Goal: Communication & Community: Participate in discussion

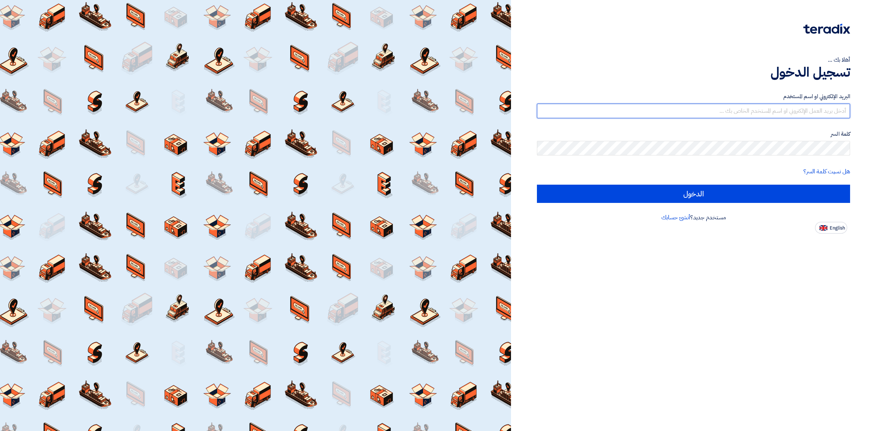
click at [725, 108] on input "text" at bounding box center [693, 111] width 313 height 15
type input "[PERSON_NAME][EMAIL_ADDRESS][PERSON_NAME][DOMAIN_NAME]"
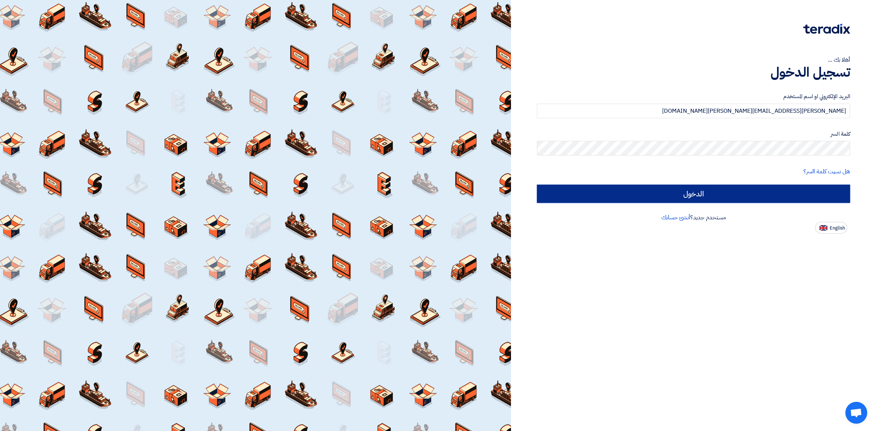
click at [640, 191] on input "الدخول" at bounding box center [693, 194] width 313 height 18
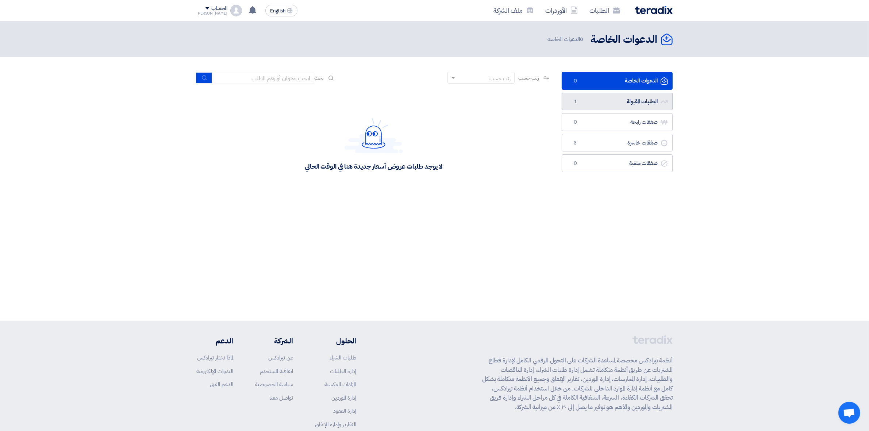
click at [595, 106] on link "الطلبات المقبولة الطلبات المقبولة 1" at bounding box center [617, 102] width 111 height 18
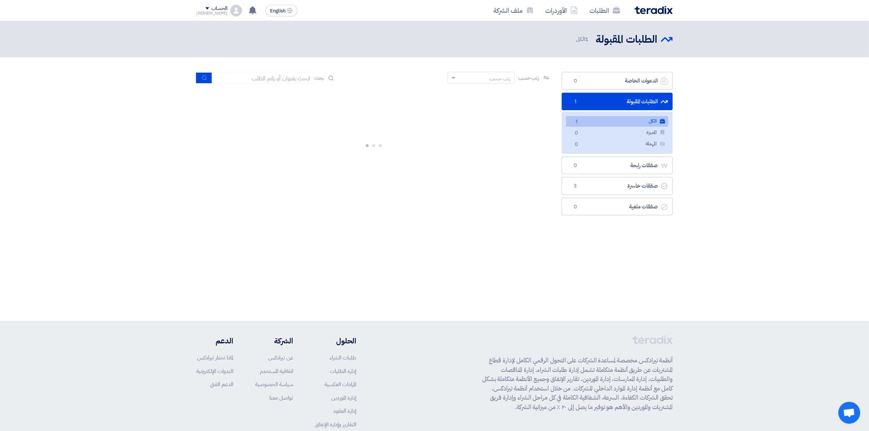
click at [593, 118] on link "الكل الكل 1" at bounding box center [617, 121] width 102 height 11
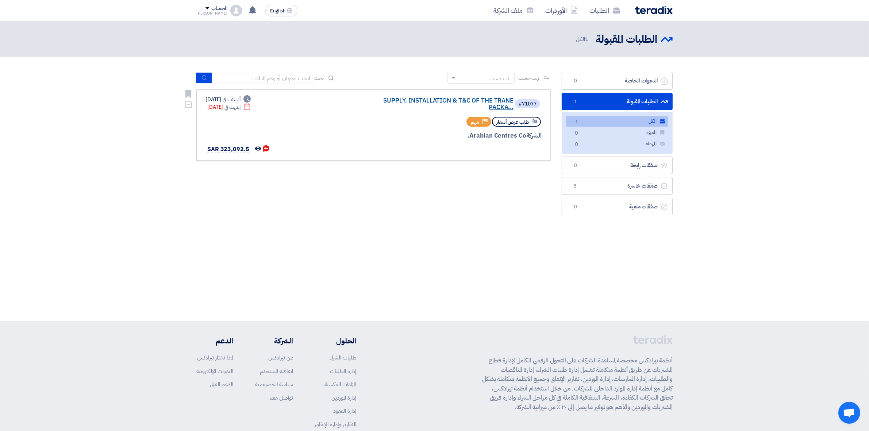
click at [448, 102] on link "SUPPLY, INSTALLATION & T&C OF THE TRANE PACKA..." at bounding box center [441, 103] width 146 height 13
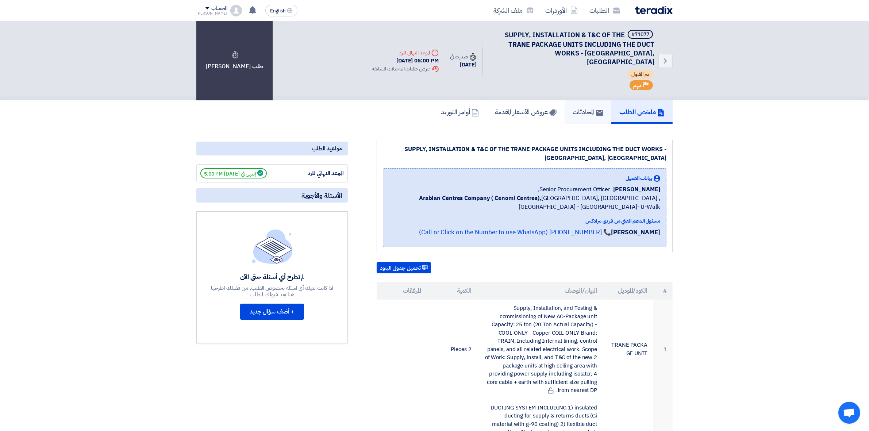
click at [580, 112] on link "المحادثات" at bounding box center [588, 111] width 47 height 23
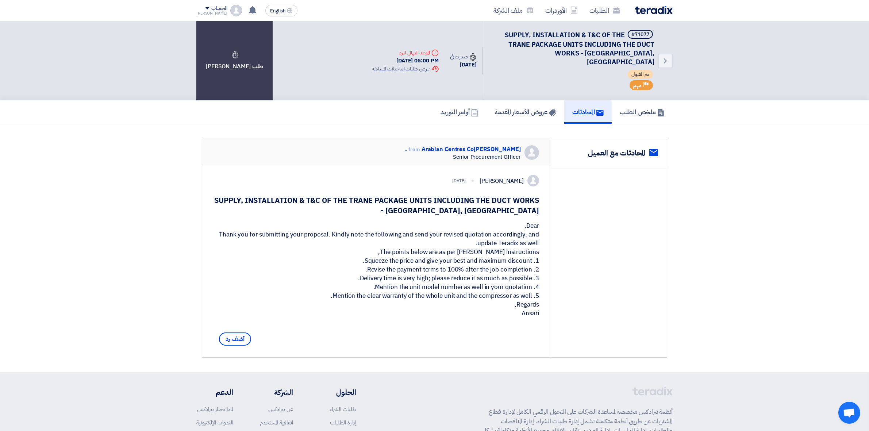
drag, startPoint x: 397, startPoint y: 249, endPoint x: 534, endPoint y: 304, distance: 147.4
click at [534, 304] on div "Dear, Thank you for submitting your proposal. Kindly note the following and sen…" at bounding box center [376, 270] width 325 height 96
click at [496, 306] on div "Dear, Thank you for submitting your proposal. Kindly note the following and sen…" at bounding box center [376, 270] width 325 height 96
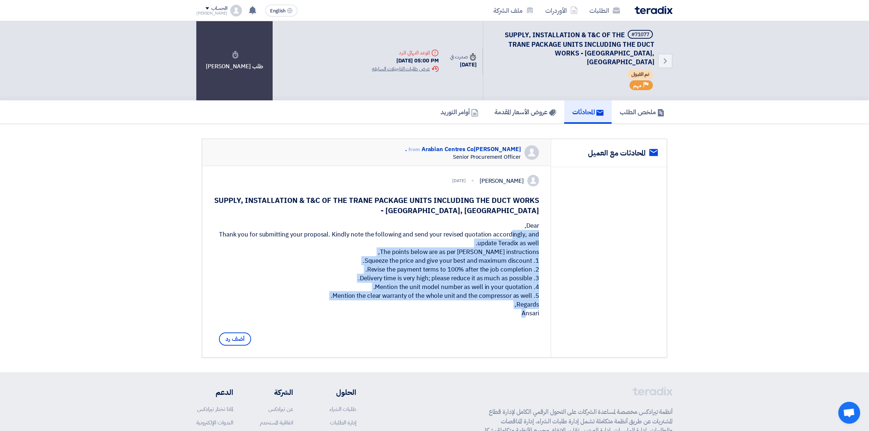
drag, startPoint x: 329, startPoint y: 294, endPoint x: 463, endPoint y: 241, distance: 144.1
click at [476, 237] on div "Dear, Thank you for submitting your proposal. Kindly note the following and sen…" at bounding box center [376, 270] width 325 height 96
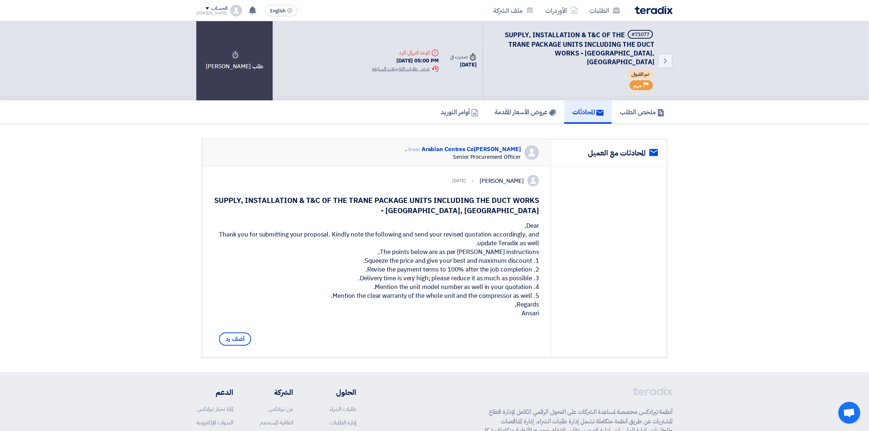
click at [326, 262] on div "Dear, Thank you for submitting your proposal. Kindly note the following and sen…" at bounding box center [376, 270] width 325 height 96
